Goal: Communication & Community: Answer question/provide support

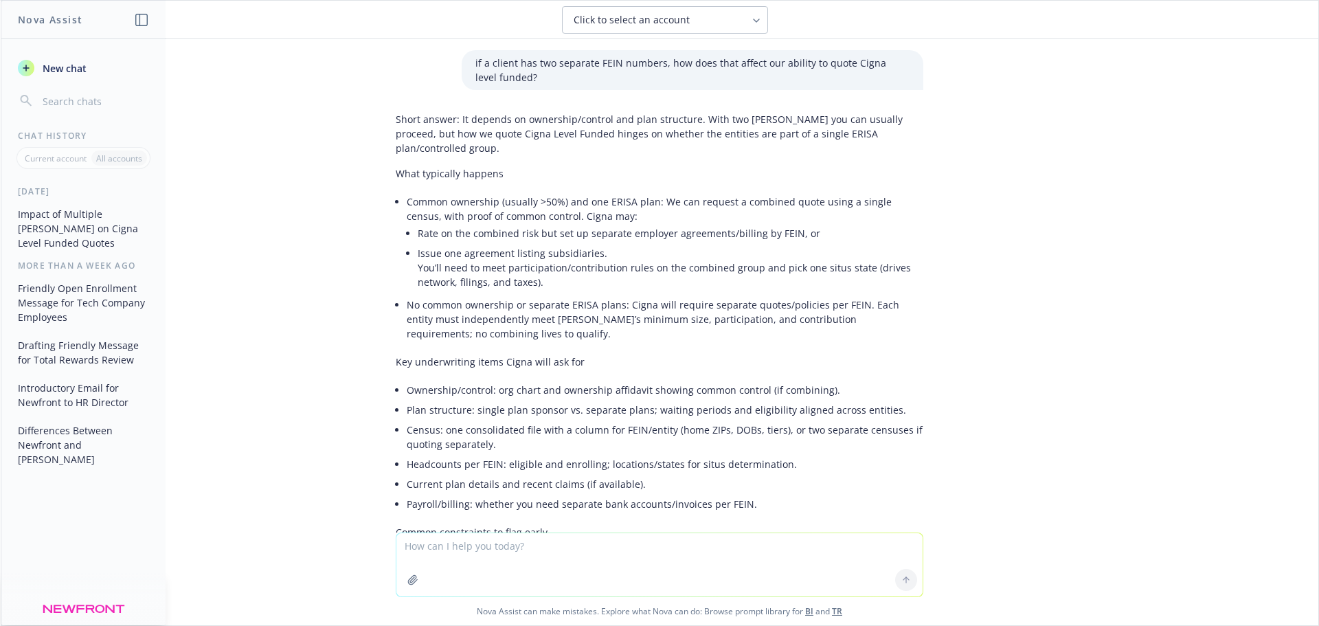
scroll to position [11, 0]
